Goal: Obtain resource: Obtain resource

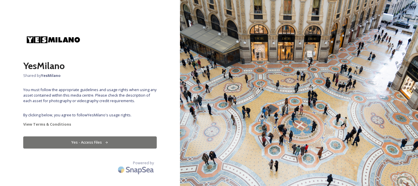
click at [89, 144] on button "Yes - Access Files" at bounding box center [89, 142] width 133 height 12
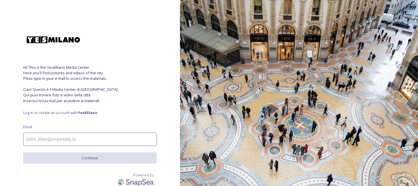
click at [90, 140] on input at bounding box center [89, 139] width 133 height 13
click at [147, 82] on span "Hi! This is the YesMilano Media Center. Here you'll find pictures and videos of…" at bounding box center [89, 84] width 133 height 39
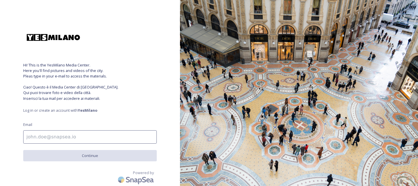
click at [107, 140] on input at bounding box center [89, 136] width 133 height 13
click at [68, 136] on input at bounding box center [89, 136] width 133 height 13
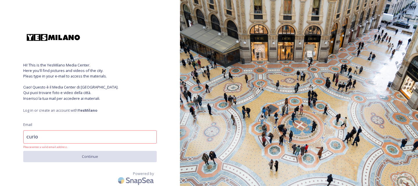
type input "[EMAIL_ADDRESS][DOMAIN_NAME]"
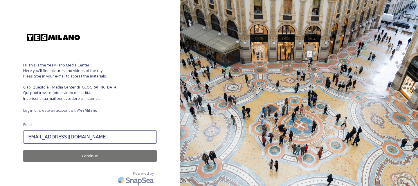
click at [86, 158] on button "Continue" at bounding box center [89, 156] width 133 height 12
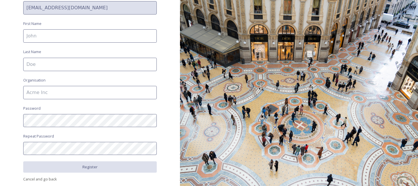
scroll to position [151, 0]
